Goal: Task Accomplishment & Management: Use online tool/utility

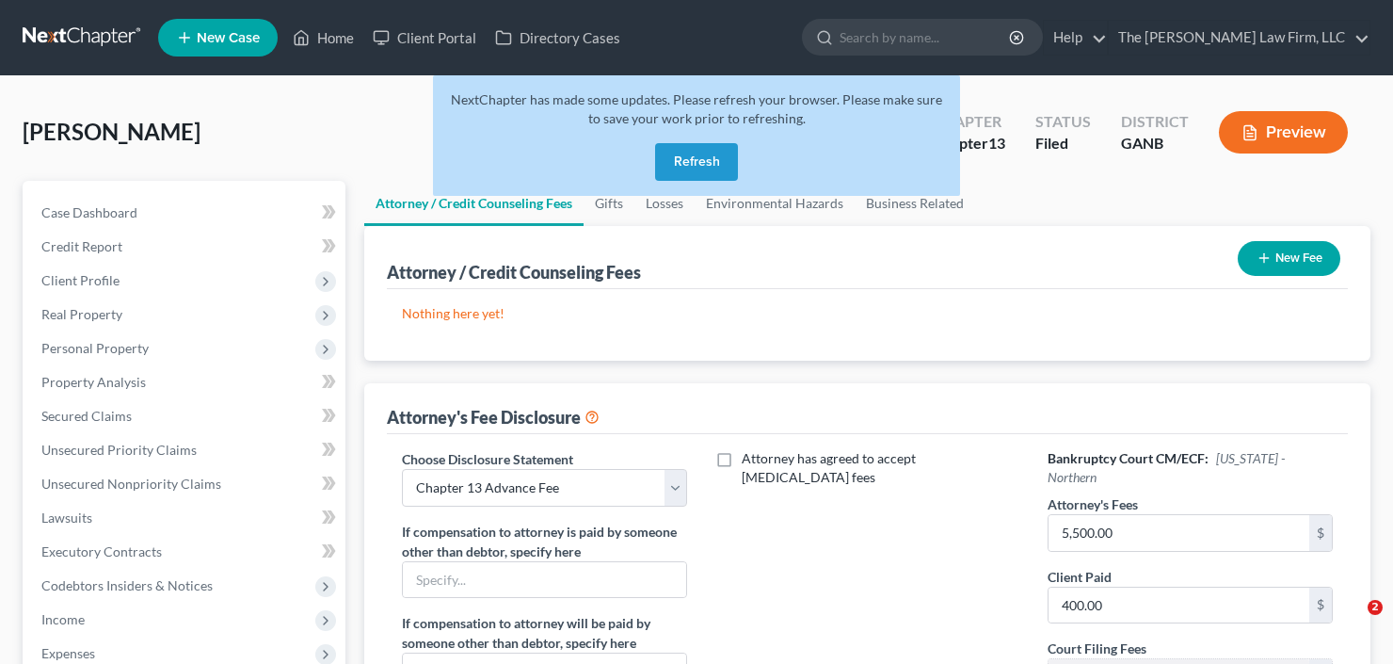
select select "2"
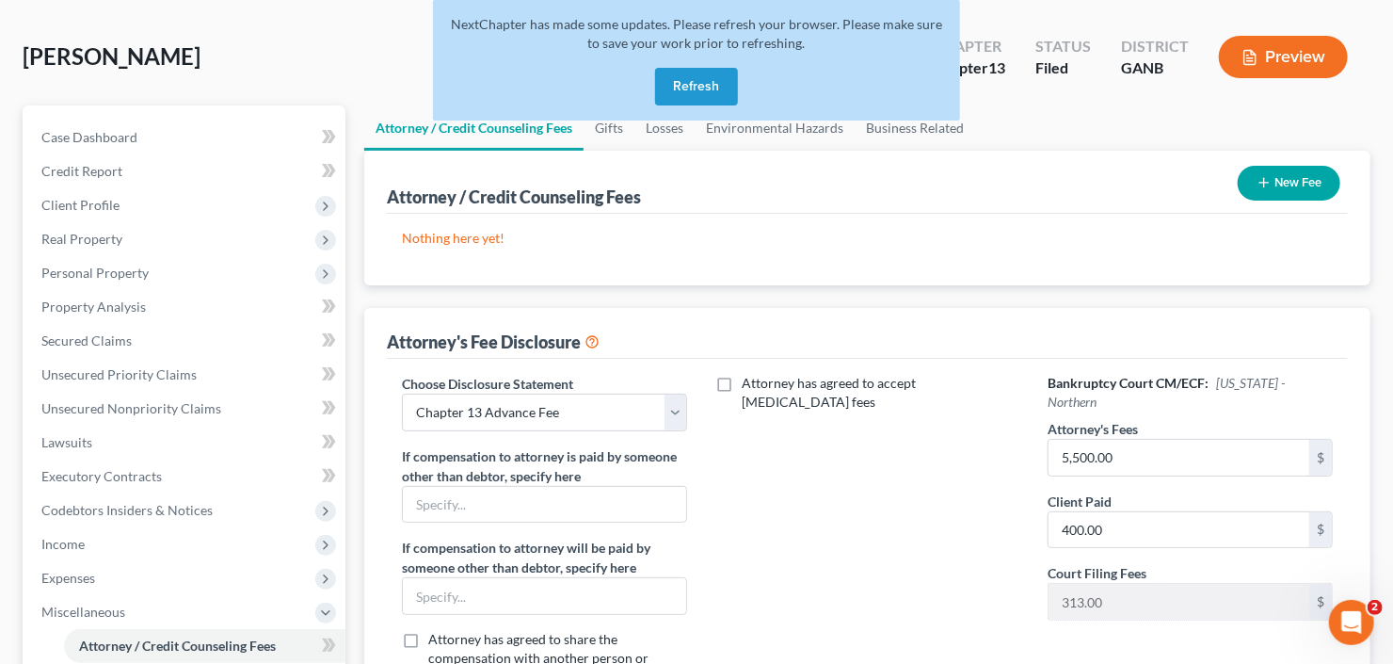
drag, startPoint x: 697, startPoint y: 75, endPoint x: 686, endPoint y: 80, distance: 11.4
click at [686, 79] on button "Refresh" at bounding box center [696, 87] width 83 height 38
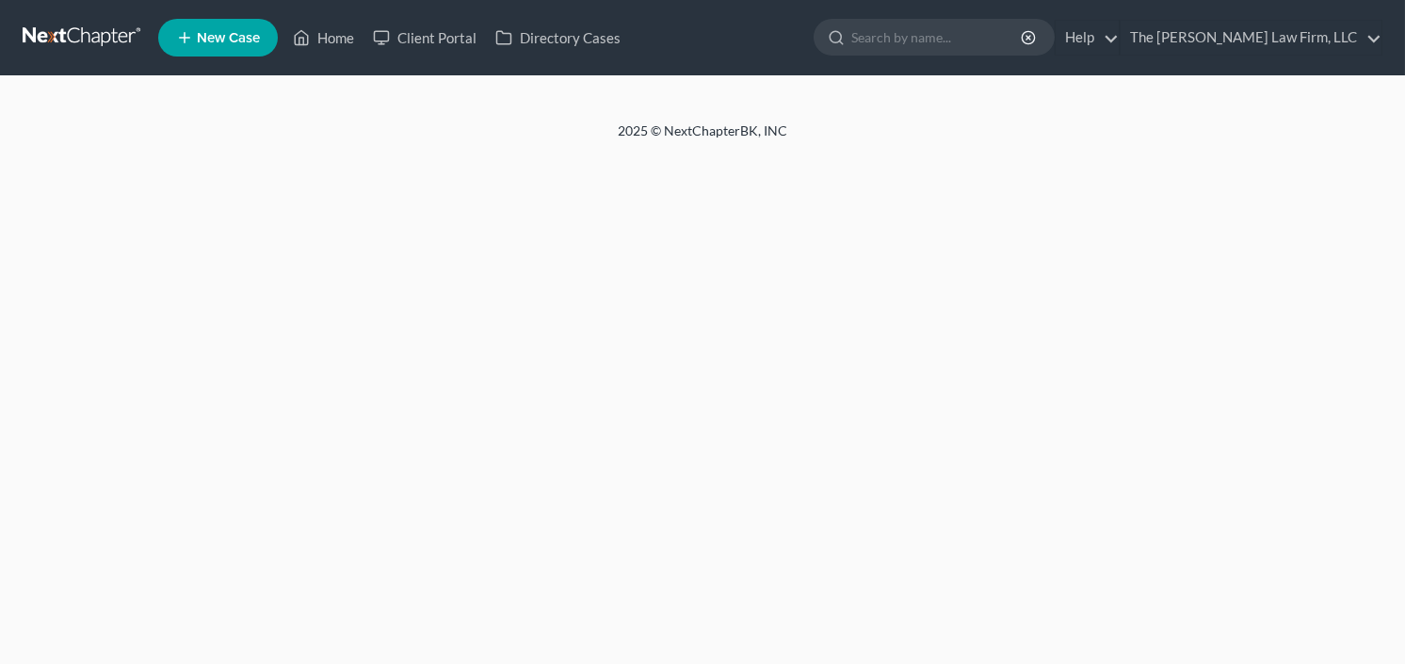
select select "2"
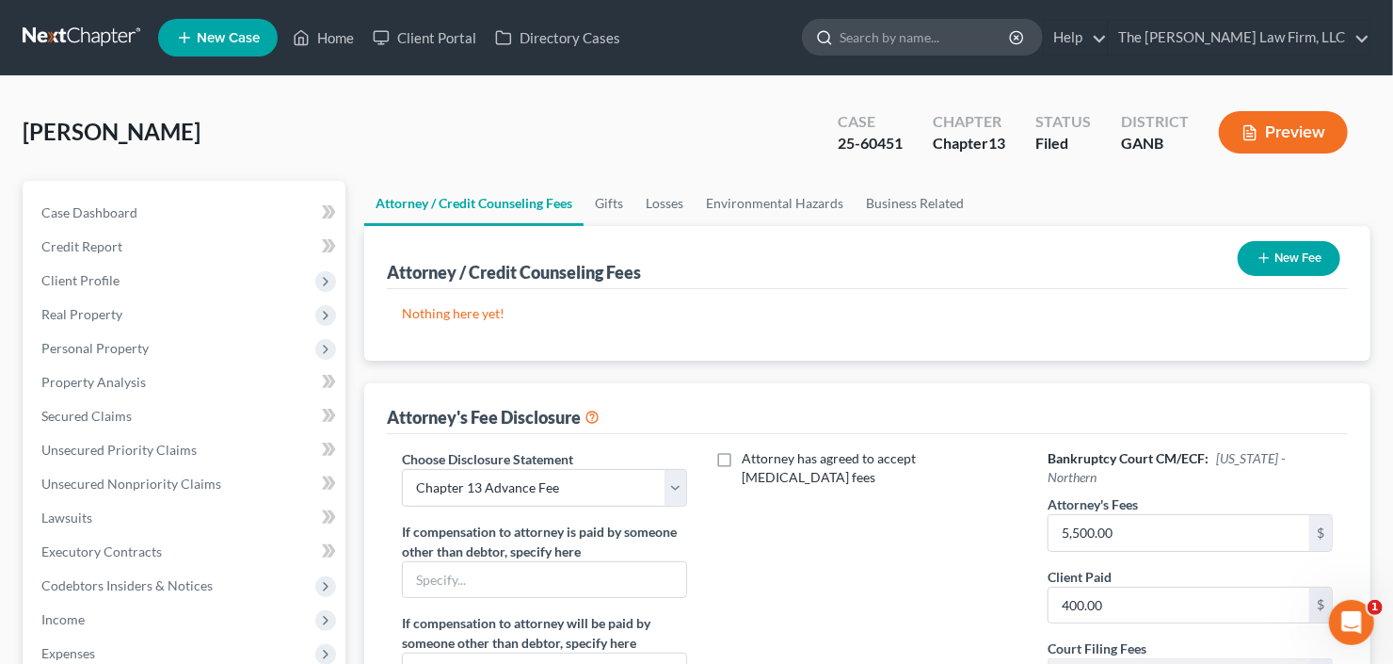
click at [934, 50] on input "search" at bounding box center [926, 37] width 172 height 35
type input "shram"
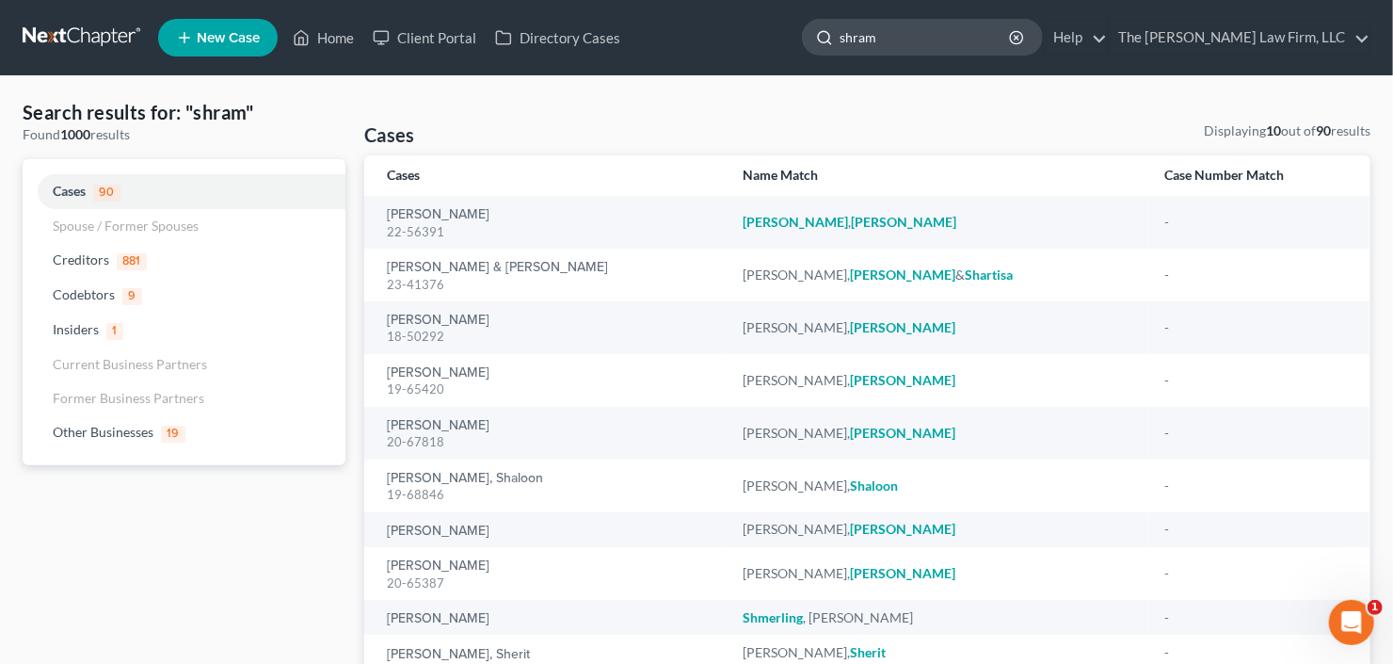
click at [935, 44] on input "shram" at bounding box center [926, 37] width 172 height 35
click at [772, 77] on div "Home New Case Client Portal Directory Cases The [PERSON_NAME] Law Firm, LLC [EM…" at bounding box center [696, 403] width 1393 height 807
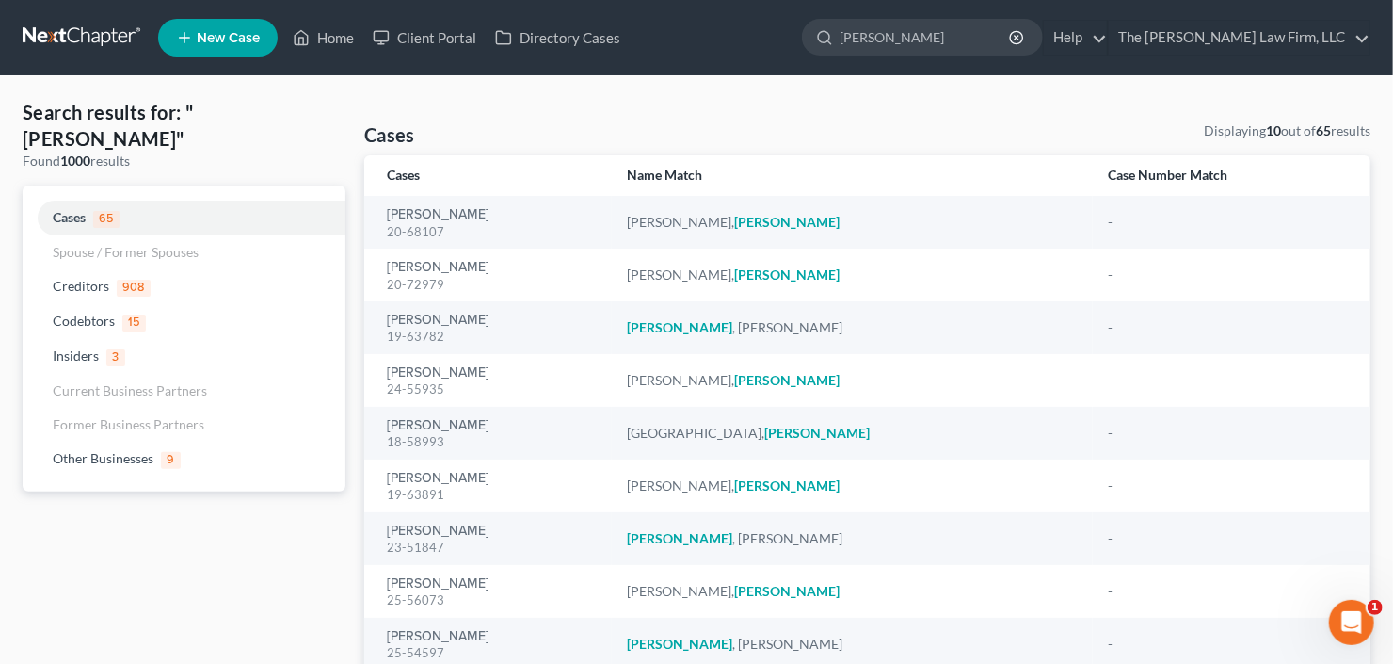
type input "kellie"
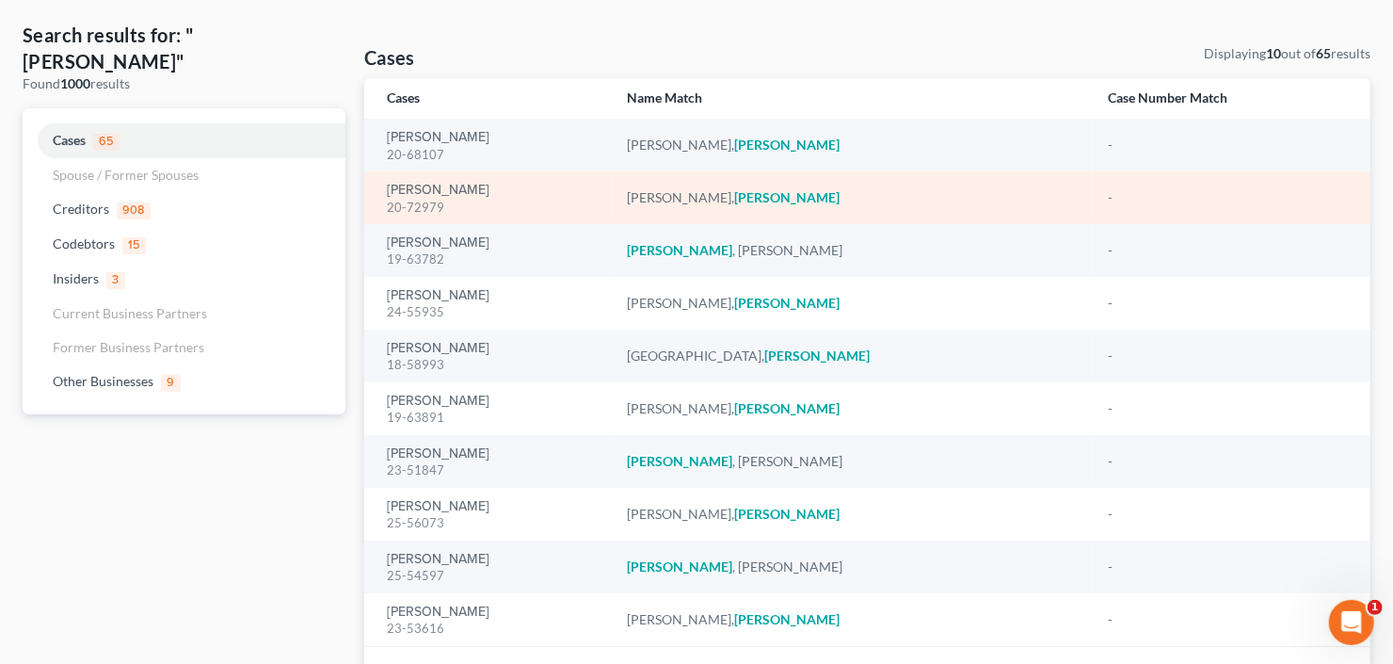
scroll to position [151, 0]
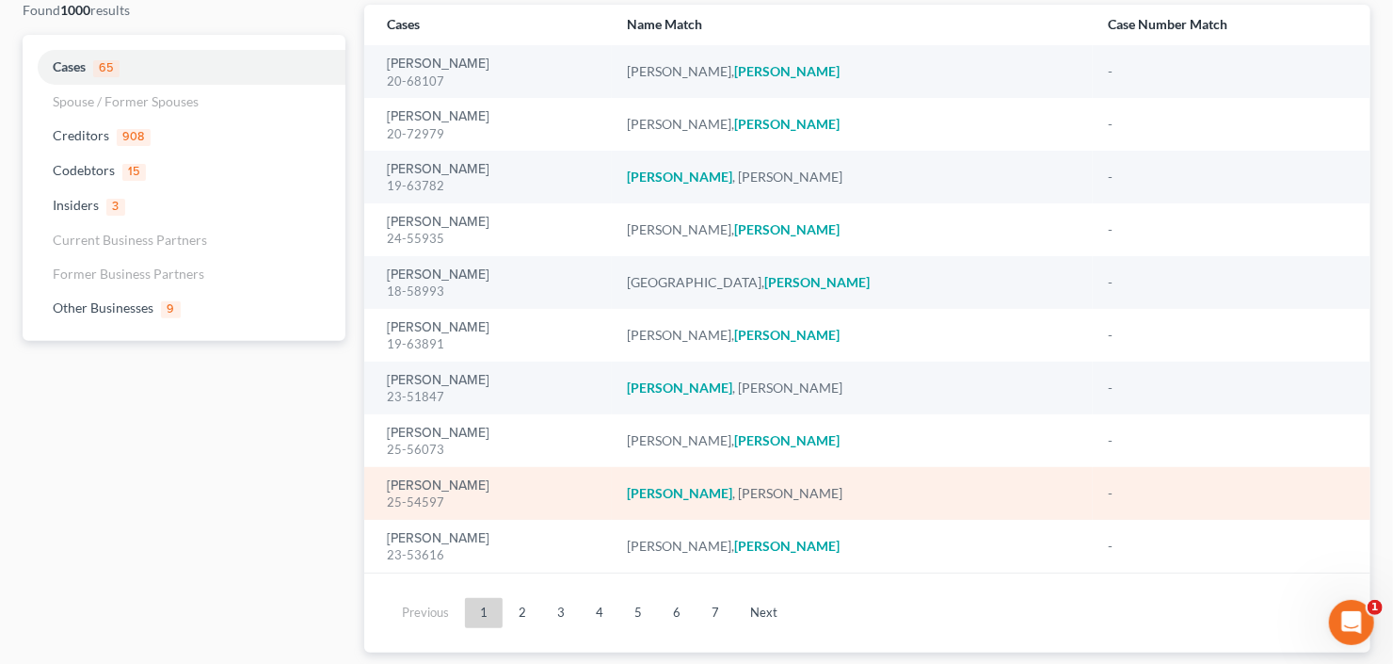
click at [413, 511] on td "Kelly, Kaneshia 25-54597" at bounding box center [488, 493] width 248 height 53
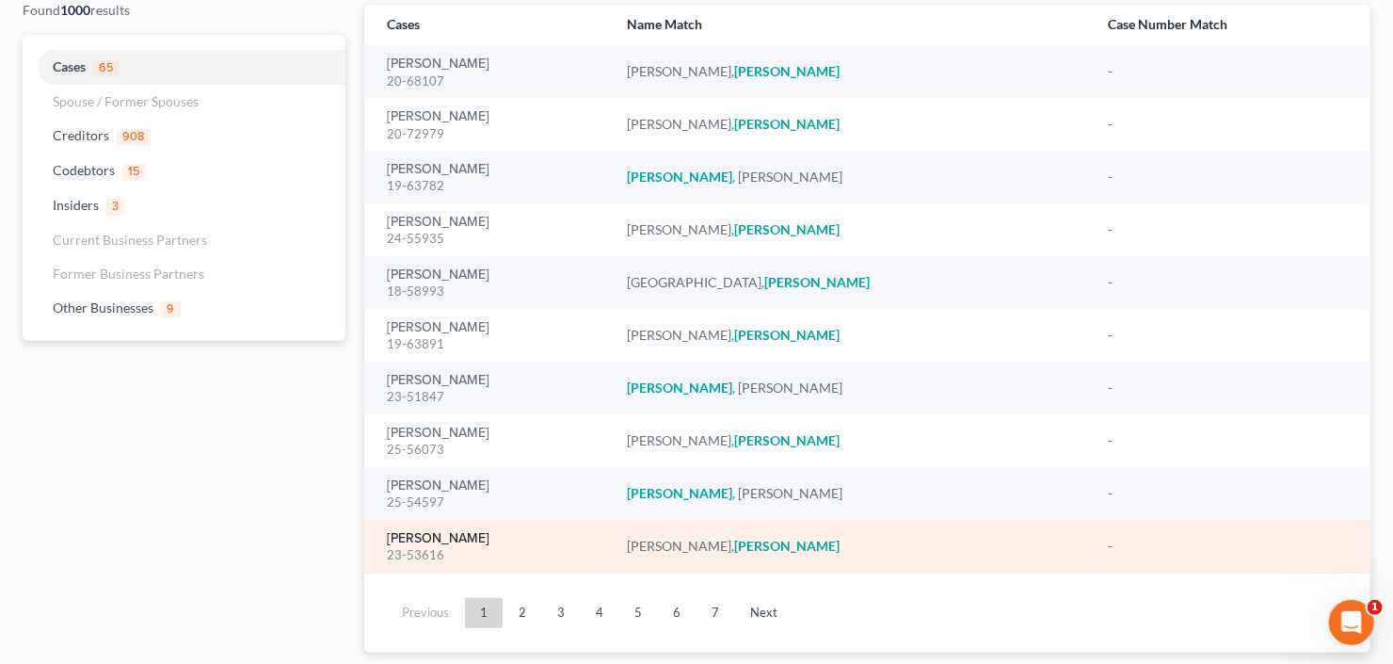
click at [436, 535] on link "Collins-Schram, Kelly" at bounding box center [438, 538] width 103 height 13
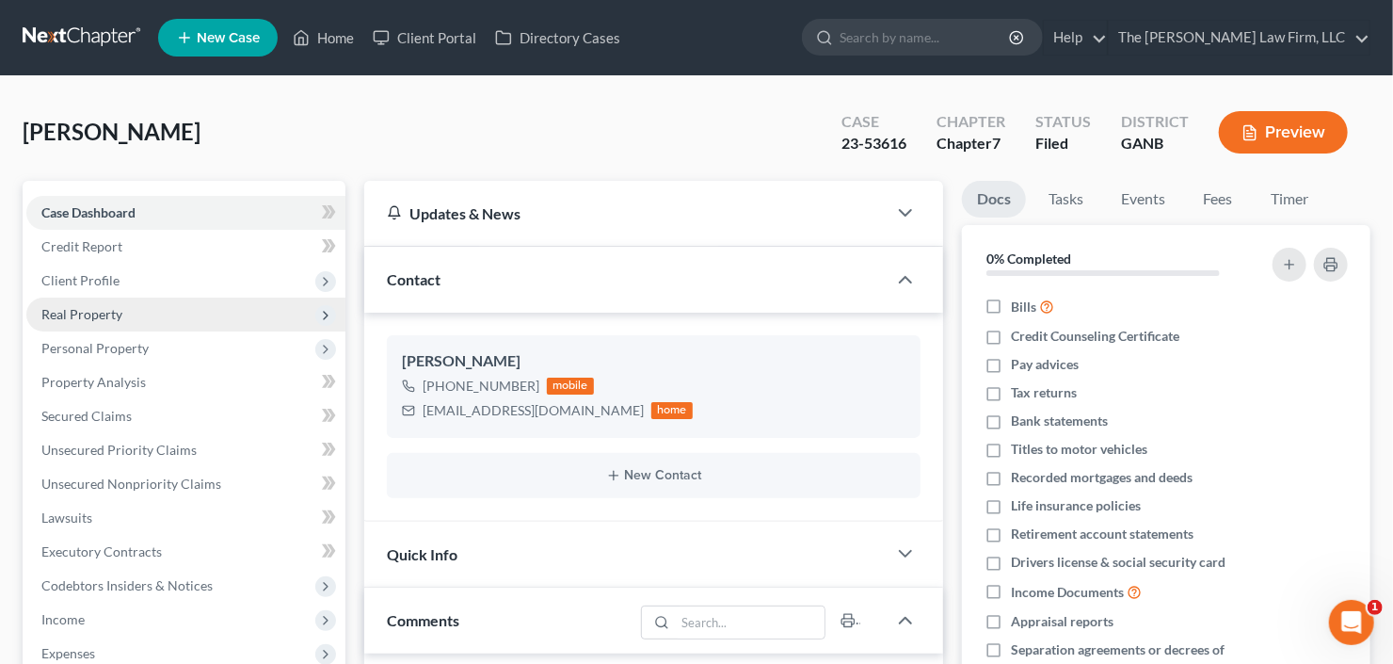
click at [54, 311] on span "Real Property" at bounding box center [81, 314] width 81 height 16
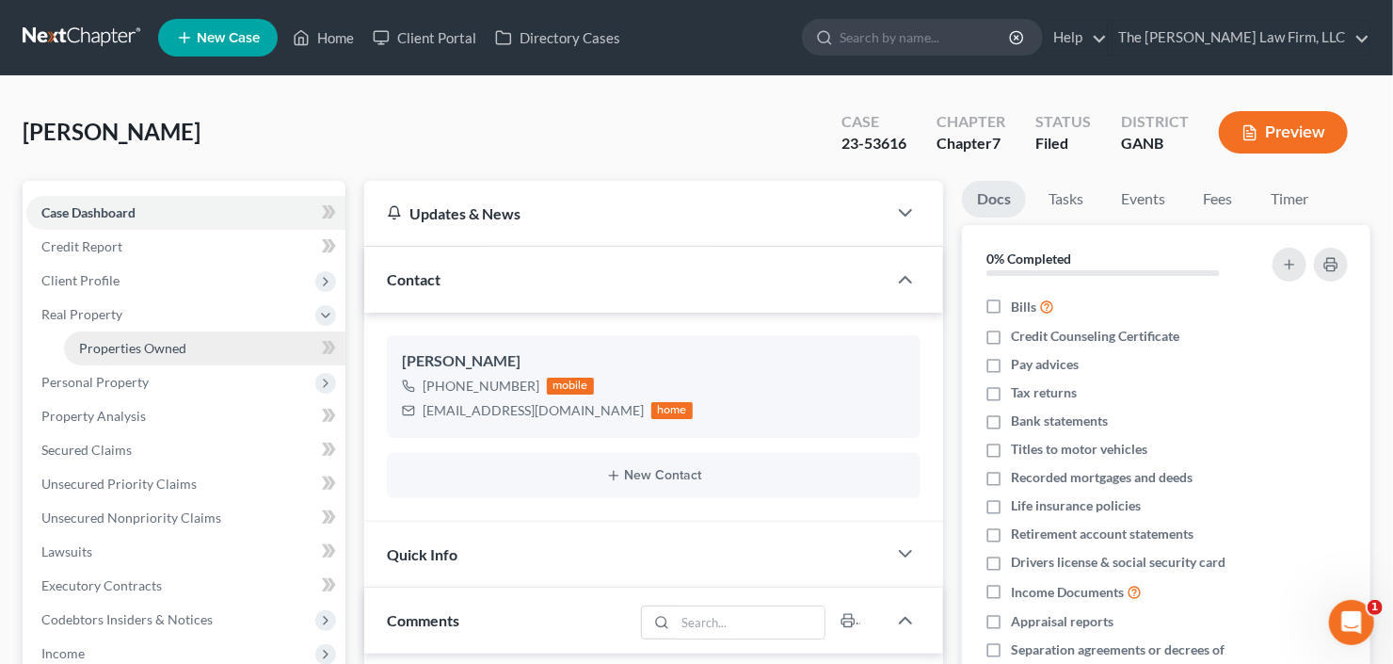
click at [134, 352] on span "Properties Owned" at bounding box center [132, 348] width 107 height 16
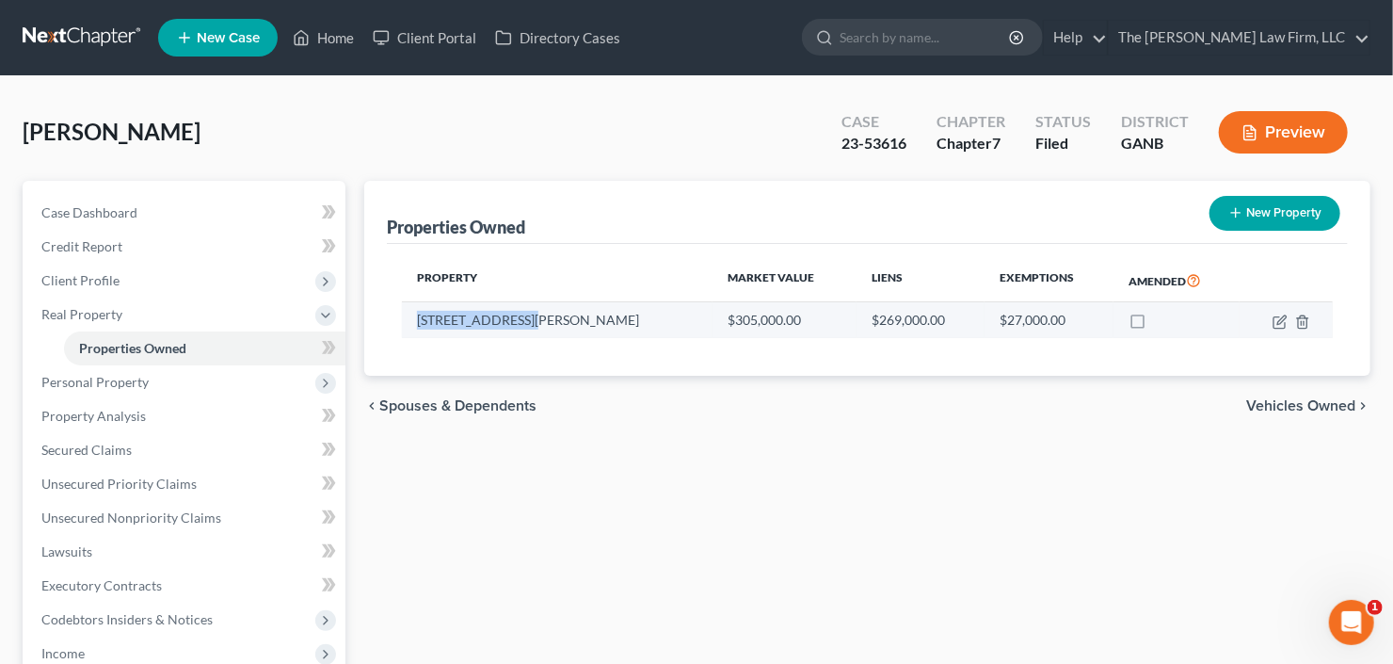
drag, startPoint x: 552, startPoint y: 321, endPoint x: 415, endPoint y: 322, distance: 136.5
click at [415, 322] on td "3376 Harris Drive" at bounding box center [557, 320] width 311 height 36
copy td "3376 Harris Drive"
click at [1283, 322] on icon "button" at bounding box center [1280, 321] width 15 height 15
select select "10"
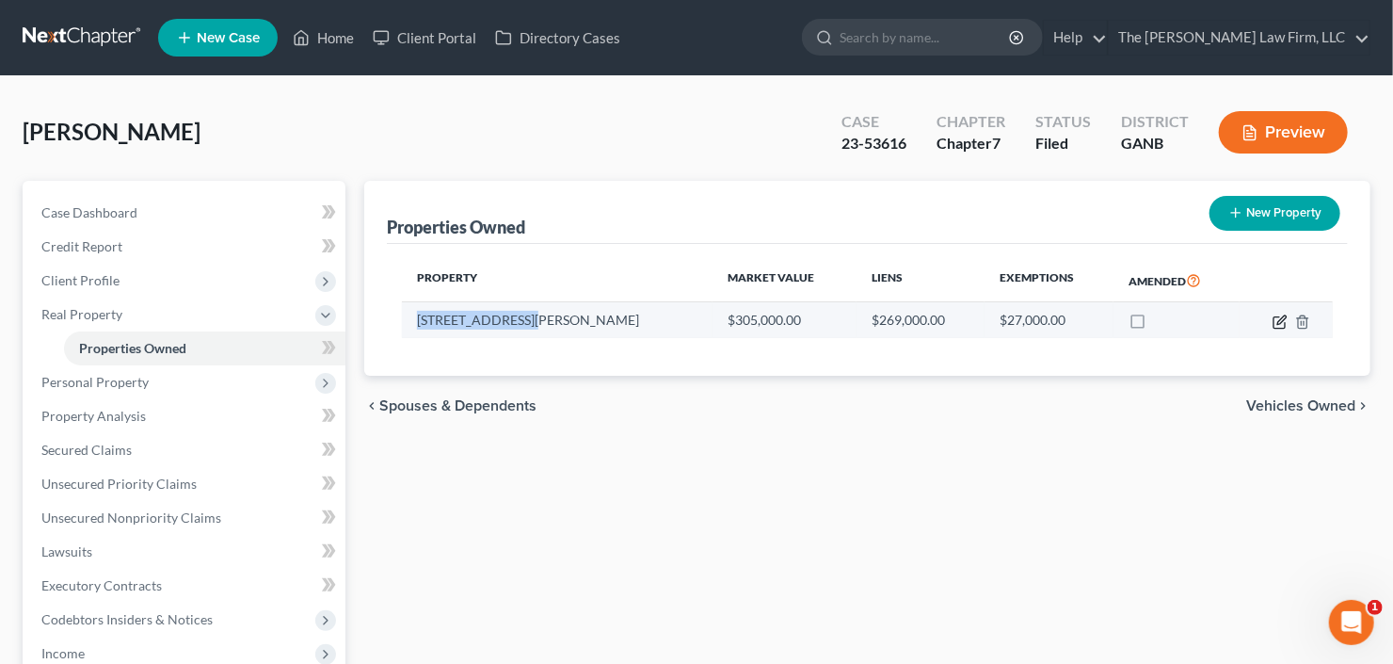
select select "2"
select select "1"
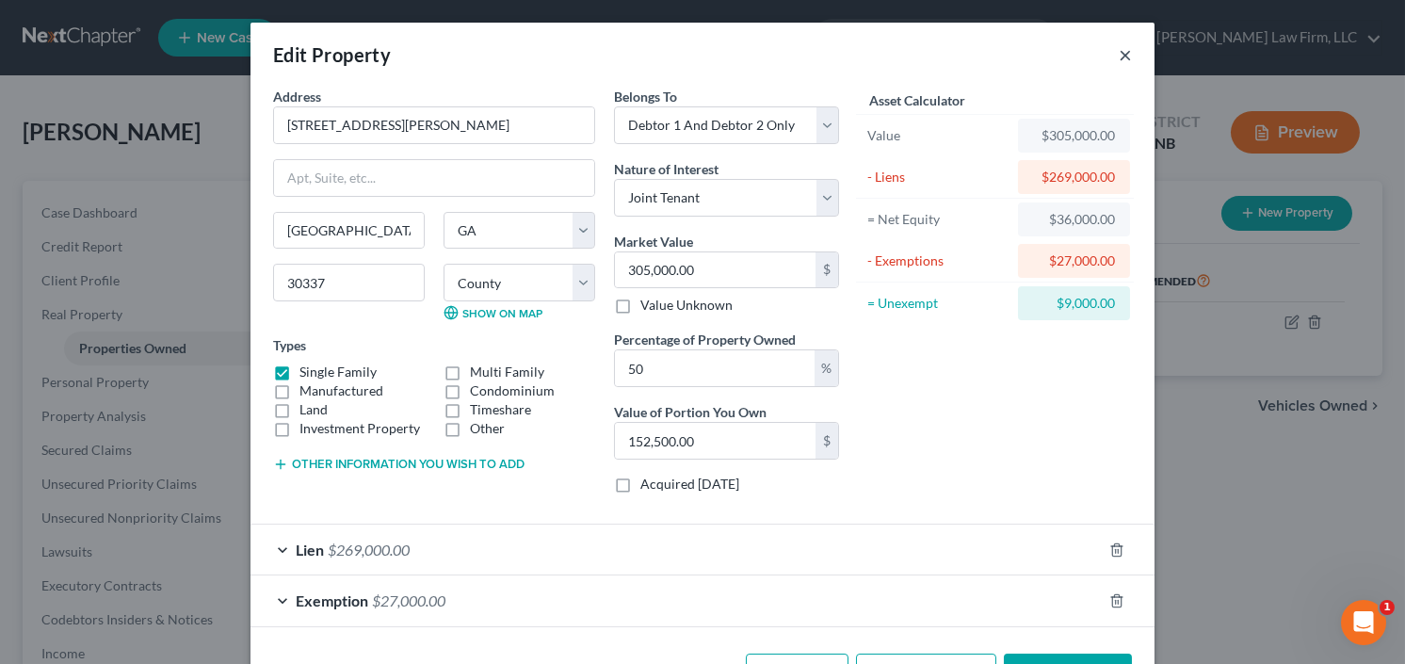
click at [1119, 56] on button "×" at bounding box center [1125, 54] width 13 height 23
